Goal: Check status: Check status

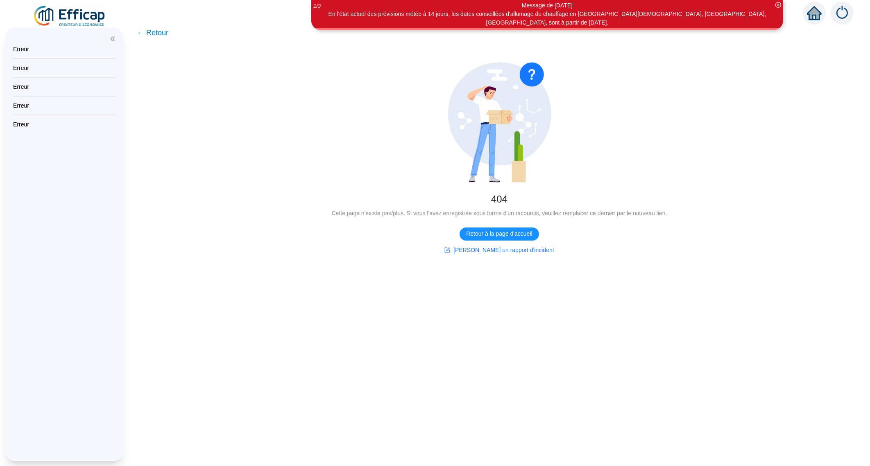
click at [77, 18] on img at bounding box center [70, 16] width 74 height 23
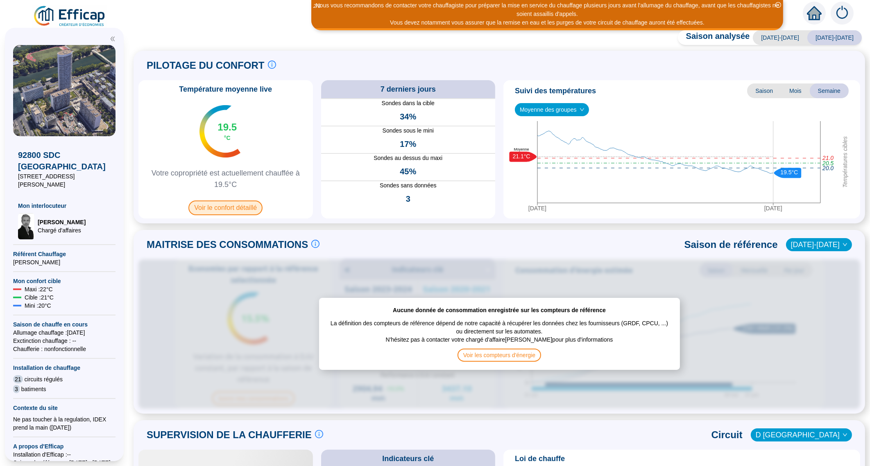
click at [224, 209] on span "Voir le confort détaillé" at bounding box center [225, 208] width 74 height 15
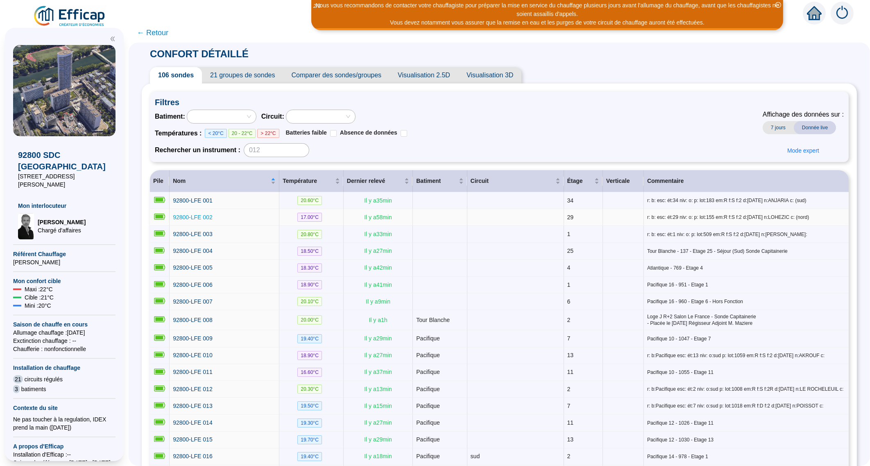
click at [202, 214] on span "92800-LFE 002" at bounding box center [193, 217] width 40 height 7
